Goal: Task Accomplishment & Management: Complete application form

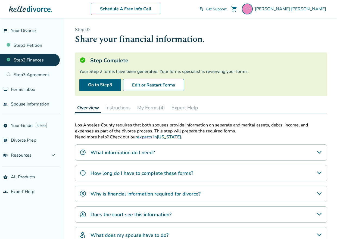
click at [160, 106] on button "My Forms (4)" at bounding box center [151, 107] width 32 height 11
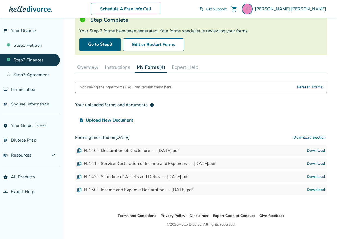
scroll to position [52, 0]
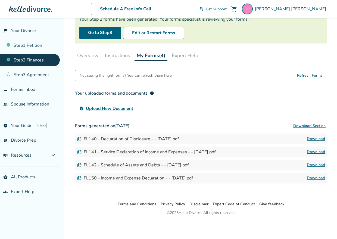
click at [121, 109] on span "Upload New Document" at bounding box center [109, 108] width 47 height 7
click at [0, 0] on input "upload_file Upload New Document" at bounding box center [0, 0] width 0 height 0
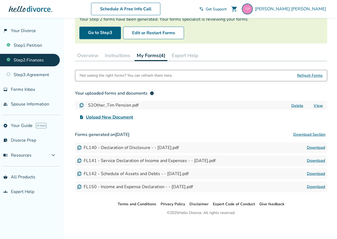
click at [121, 117] on span "Upload New Document" at bounding box center [109, 117] width 47 height 7
click at [0, 0] on input "upload_file Upload New Document" at bounding box center [0, 0] width 0 height 0
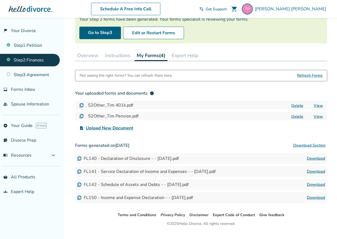
click at [120, 127] on span "Upload New Document" at bounding box center [109, 128] width 47 height 7
click at [0, 0] on input "upload_file Upload New Document" at bounding box center [0, 0] width 0 height 0
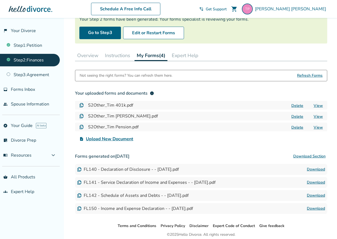
click at [113, 139] on span "Upload New Document" at bounding box center [109, 138] width 47 height 7
click at [0, 0] on input "upload_file Upload New Document" at bounding box center [0, 0] width 0 height 0
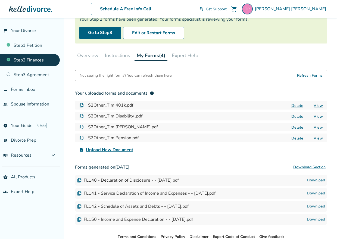
click at [117, 149] on span "Upload New Document" at bounding box center [109, 149] width 47 height 7
click at [0, 0] on input "upload_file Upload New Document" at bounding box center [0, 0] width 0 height 0
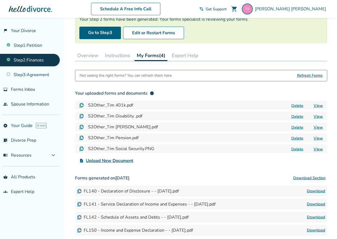
click at [111, 162] on span "Upload New Document" at bounding box center [109, 160] width 47 height 7
click at [0, 0] on input "upload_file Upload New Document" at bounding box center [0, 0] width 0 height 0
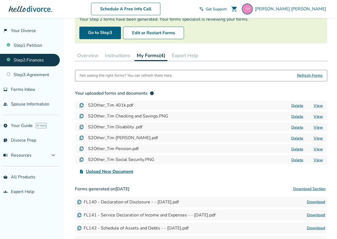
click at [106, 172] on span "Upload New Document" at bounding box center [109, 171] width 47 height 7
click at [0, 0] on input "upload_file Upload New Document" at bounding box center [0, 0] width 0 height 0
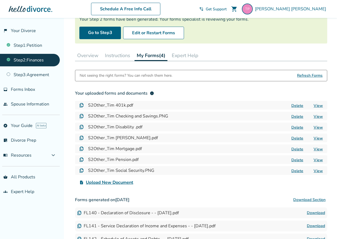
click at [112, 182] on span "Upload New Document" at bounding box center [109, 182] width 47 height 7
click at [0, 0] on input "upload_file Upload New Document" at bounding box center [0, 0] width 0 height 0
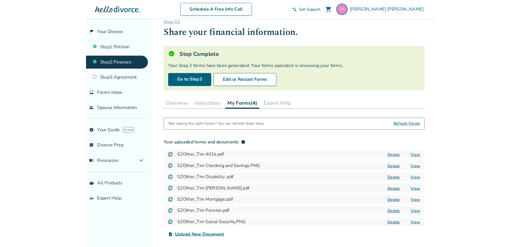
scroll to position [0, 0]
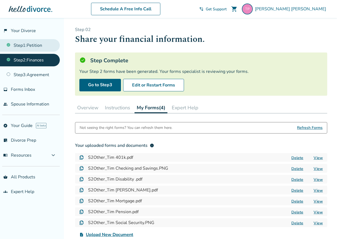
click at [26, 46] on link "Step 1 : Petition" at bounding box center [30, 45] width 60 height 12
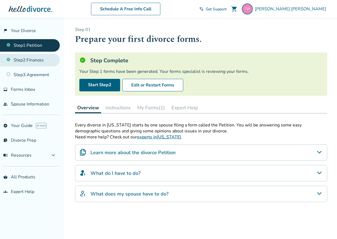
click at [24, 61] on link "Step 2 : Finances" at bounding box center [30, 60] width 60 height 12
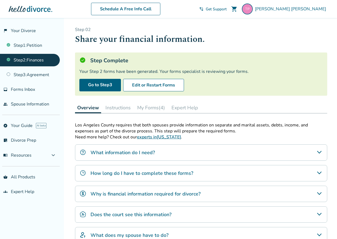
click at [36, 60] on link "Step 2 : Finances" at bounding box center [30, 60] width 60 height 12
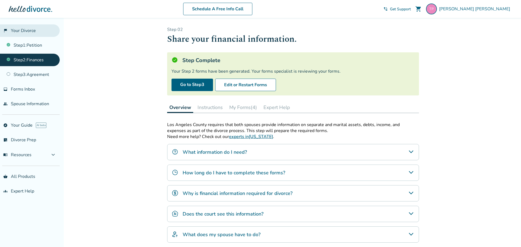
click at [28, 30] on link "flag_2 Your Divorce" at bounding box center [30, 30] width 60 height 12
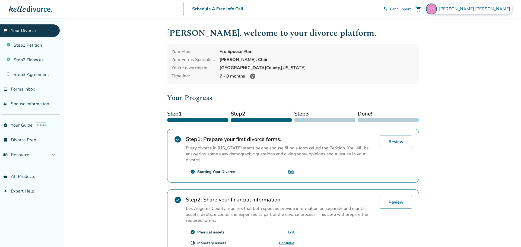
click at [336, 11] on img at bounding box center [431, 9] width 11 height 11
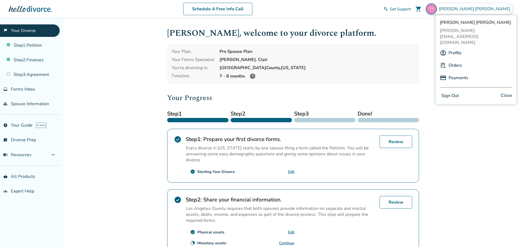
click at [336, 92] on button "Sign Out" at bounding box center [450, 96] width 21 height 8
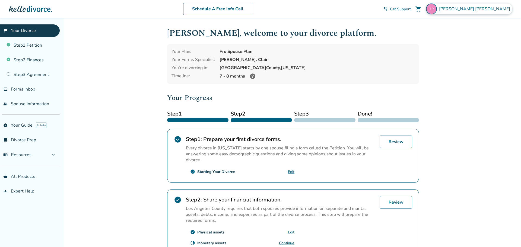
click at [437, 10] on img at bounding box center [431, 9] width 11 height 11
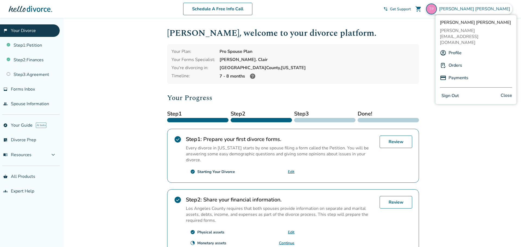
click at [453, 92] on button "Sign Out" at bounding box center [450, 96] width 21 height 8
